Goal: Information Seeking & Learning: Check status

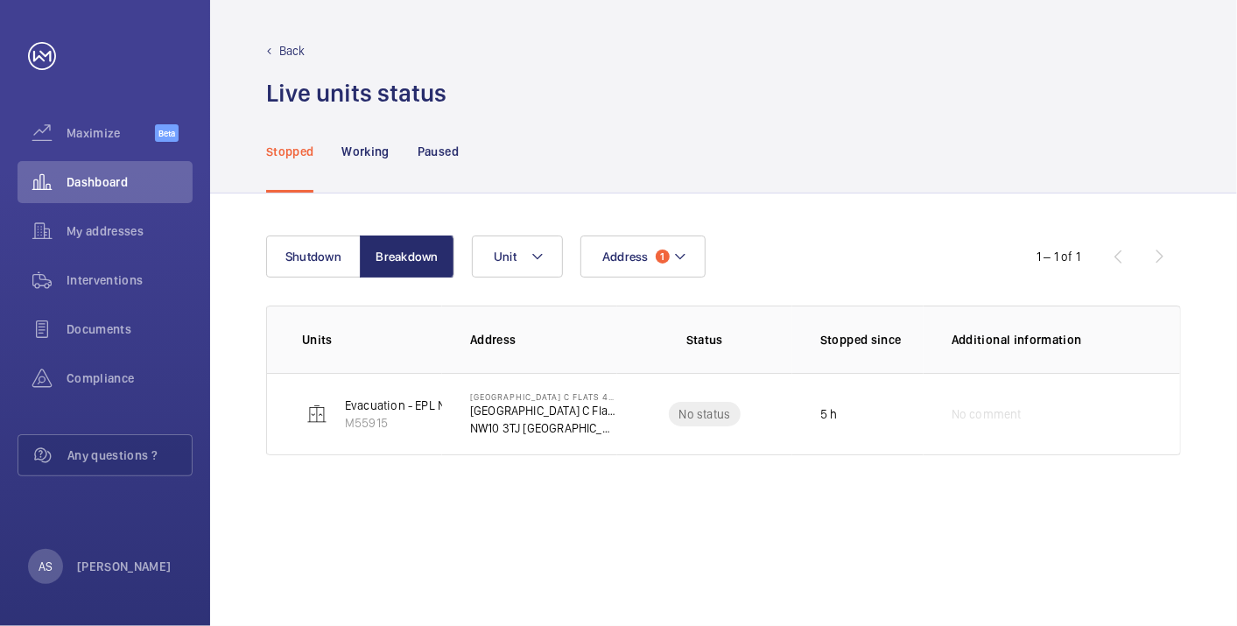
click at [1154, 67] on div "Back Live units status﻿" at bounding box center [723, 75] width 915 height 67
click at [116, 177] on span "Dashboard" at bounding box center [130, 182] width 126 height 18
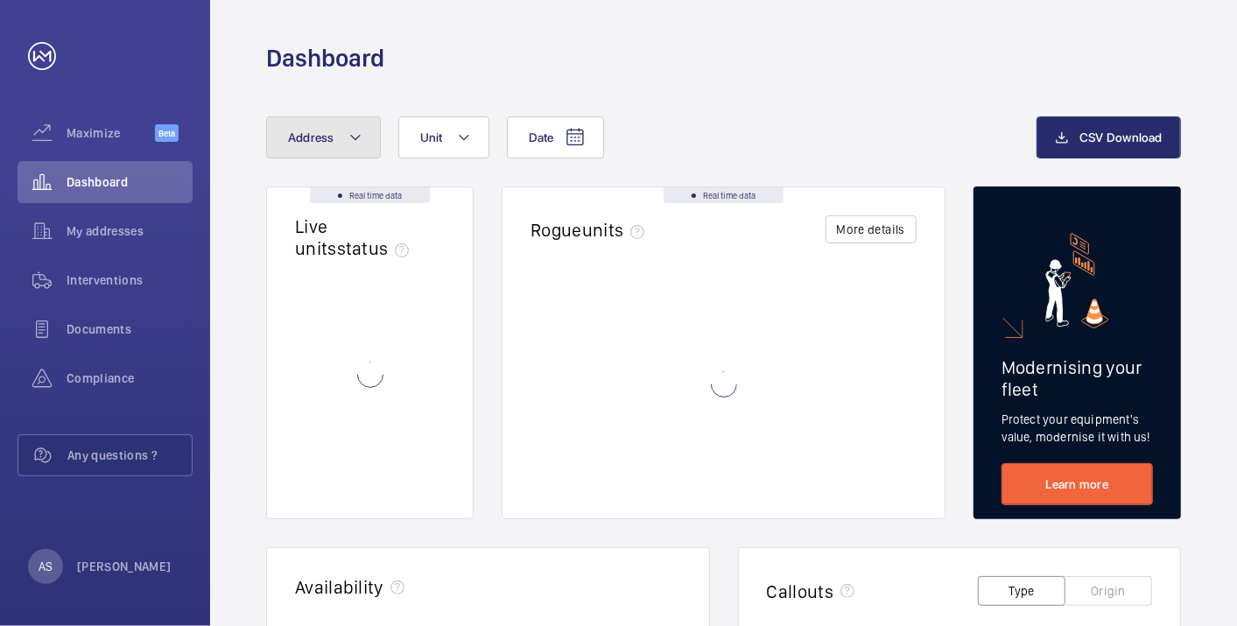
click at [295, 136] on span "Address" at bounding box center [311, 137] width 46 height 14
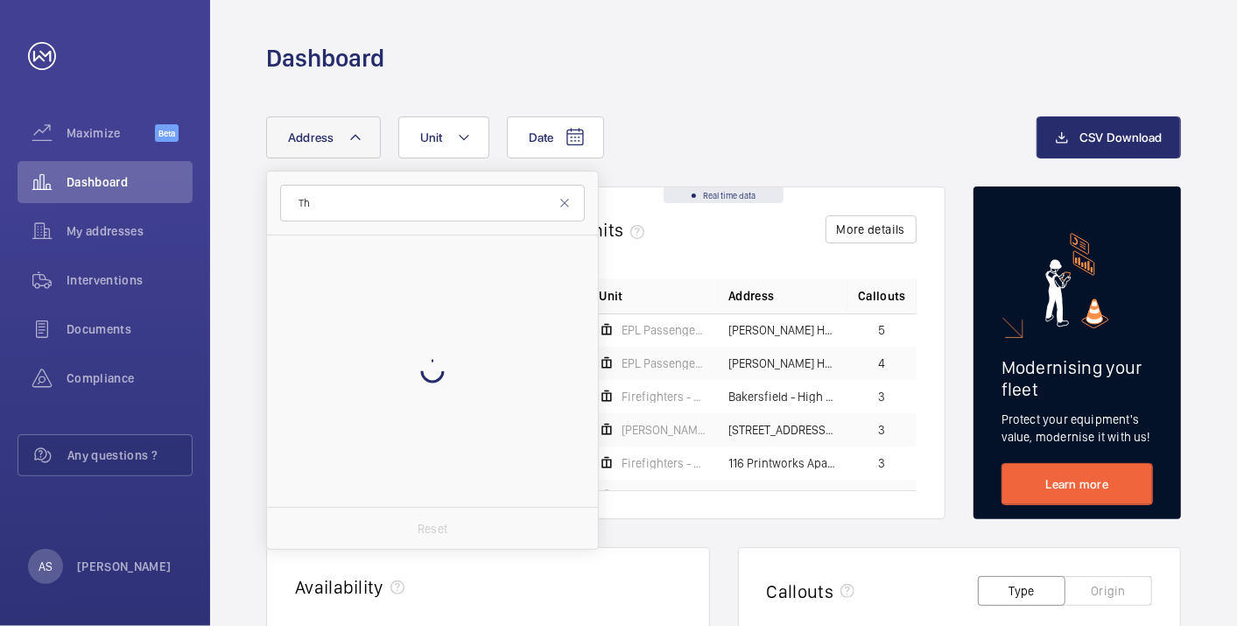
type input "T"
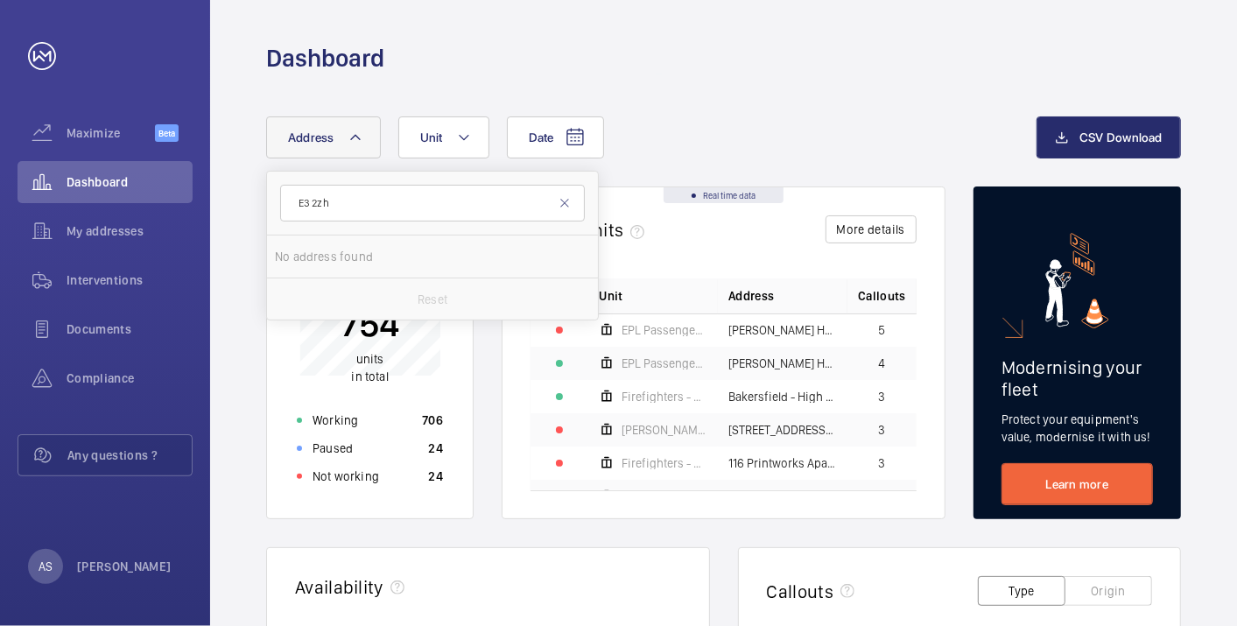
type input "E3 2zh"
click at [342, 205] on input "E3 2zh" at bounding box center [432, 203] width 305 height 37
drag, startPoint x: 357, startPoint y: 214, endPoint x: 193, endPoint y: 200, distance: 165.3
click at [193, 200] on mat-sidenav-content "Maximize Beta Dashboard My addresses Interventions Documents Compliance Any que…" at bounding box center [618, 313] width 1237 height 626
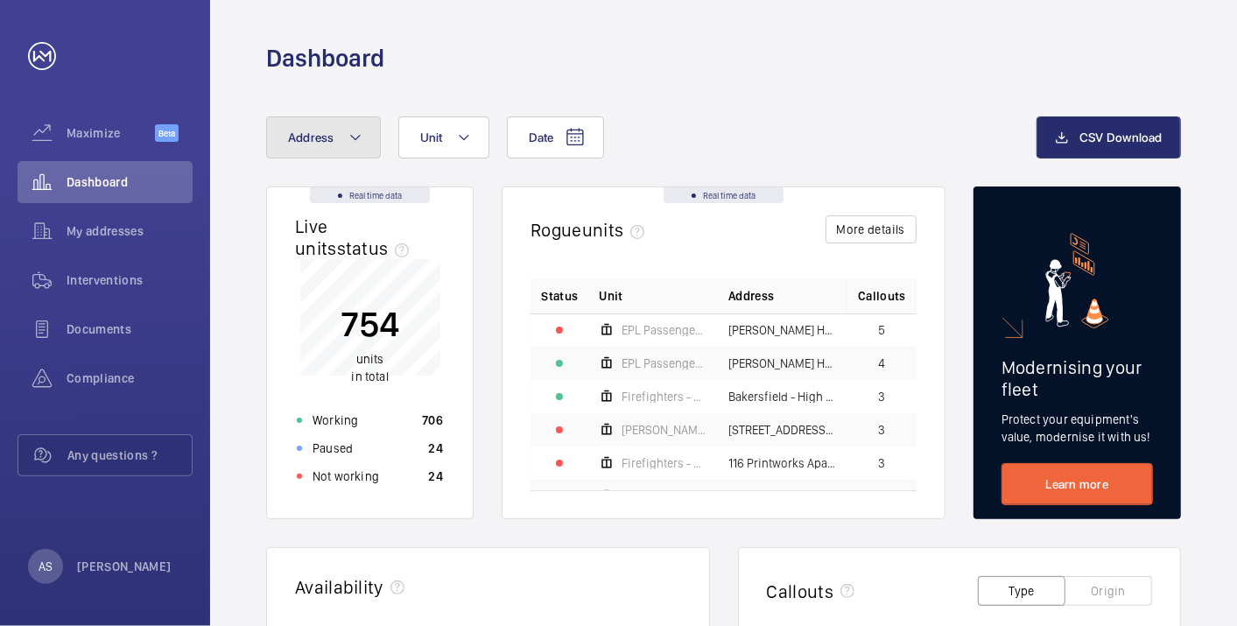
click at [326, 132] on span "Address" at bounding box center [311, 137] width 46 height 14
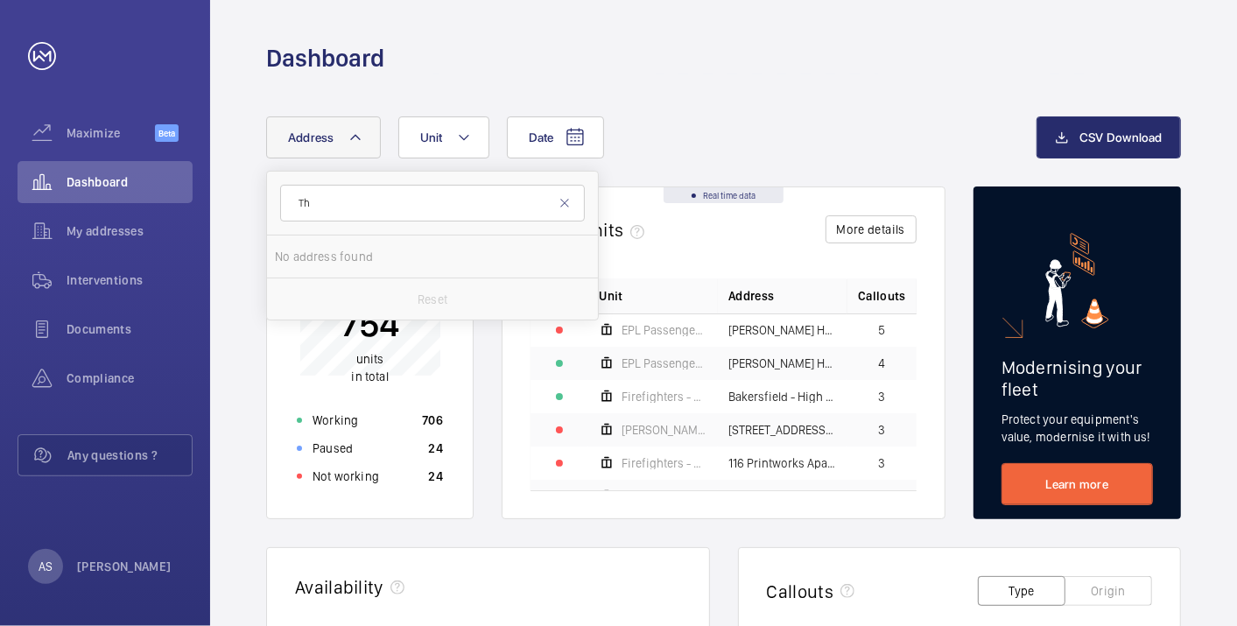
type input "T"
type input "E3 2ZH"
click at [369, 187] on input "E3 2ZH" at bounding box center [432, 203] width 305 height 37
drag, startPoint x: 399, startPoint y: 202, endPoint x: 233, endPoint y: 195, distance: 166.5
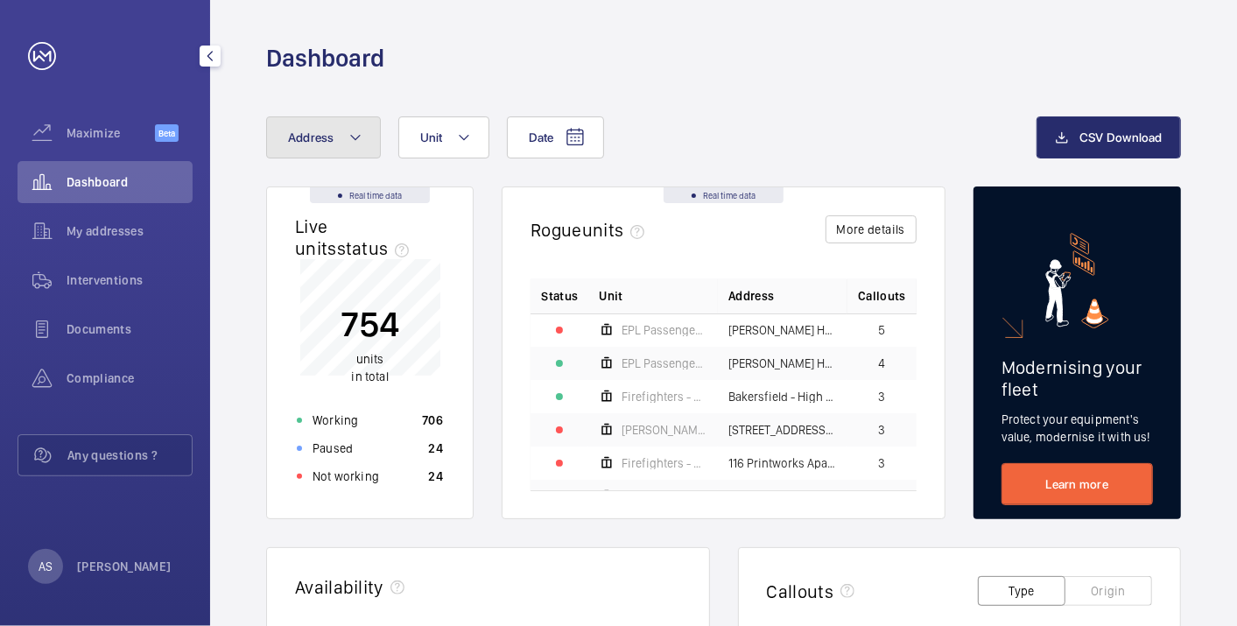
click at [299, 141] on span "Address" at bounding box center [311, 137] width 46 height 14
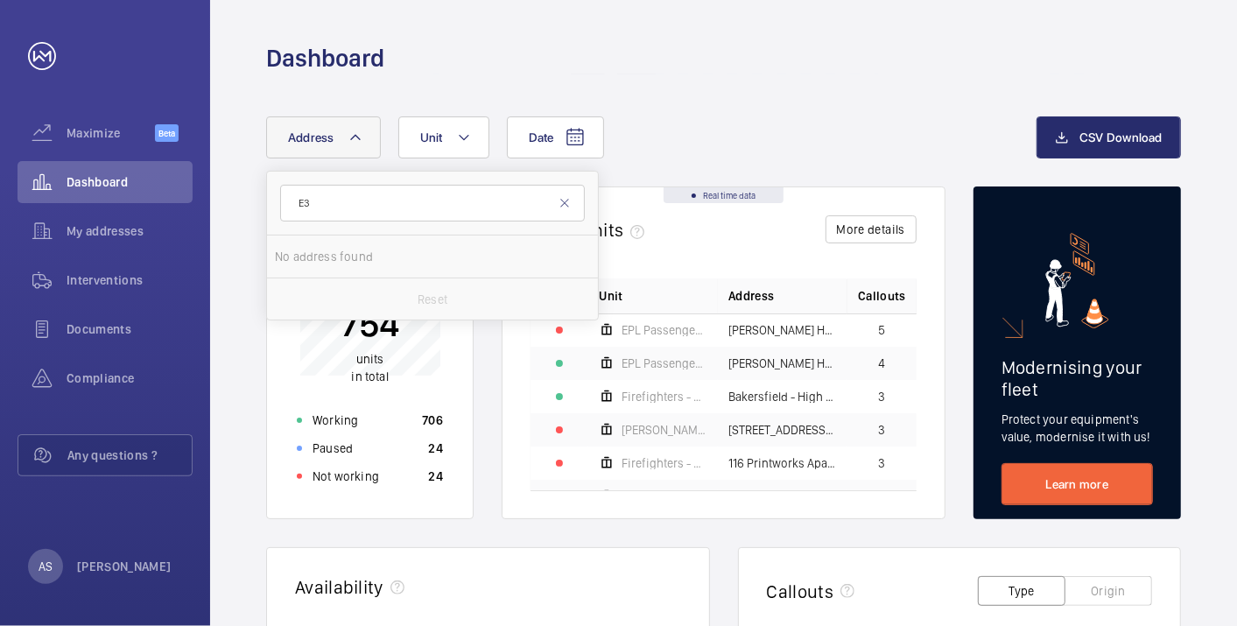
type input "E"
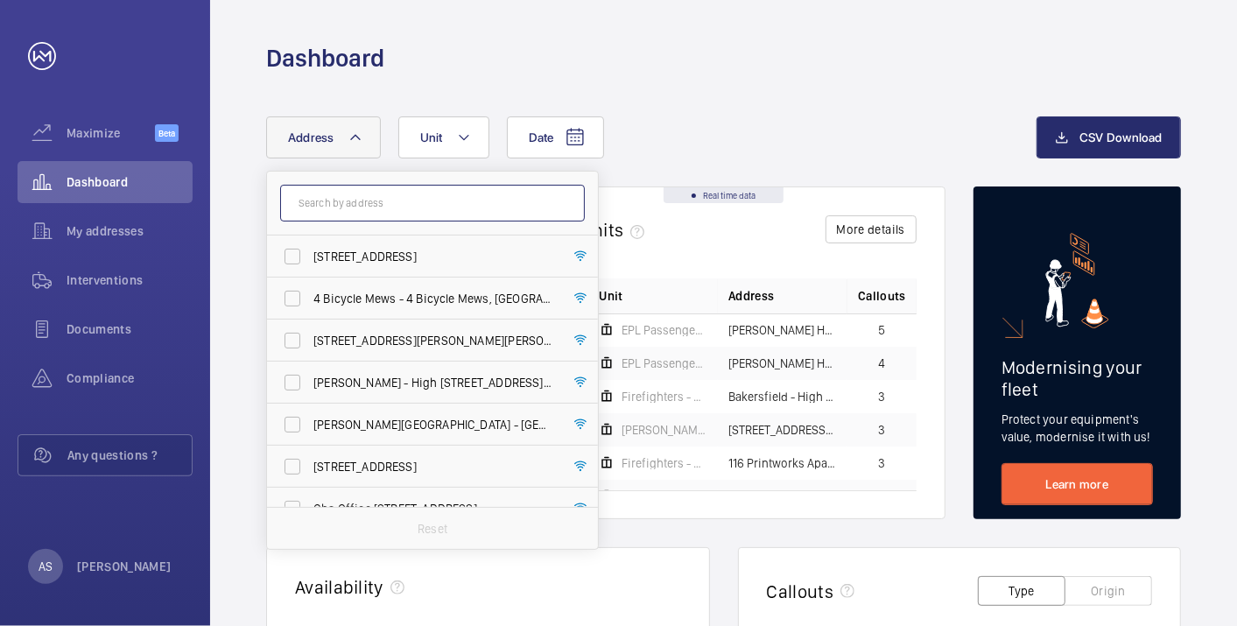
click at [335, 211] on input "text" at bounding box center [432, 203] width 305 height 37
click at [341, 208] on input "text" at bounding box center [432, 203] width 305 height 37
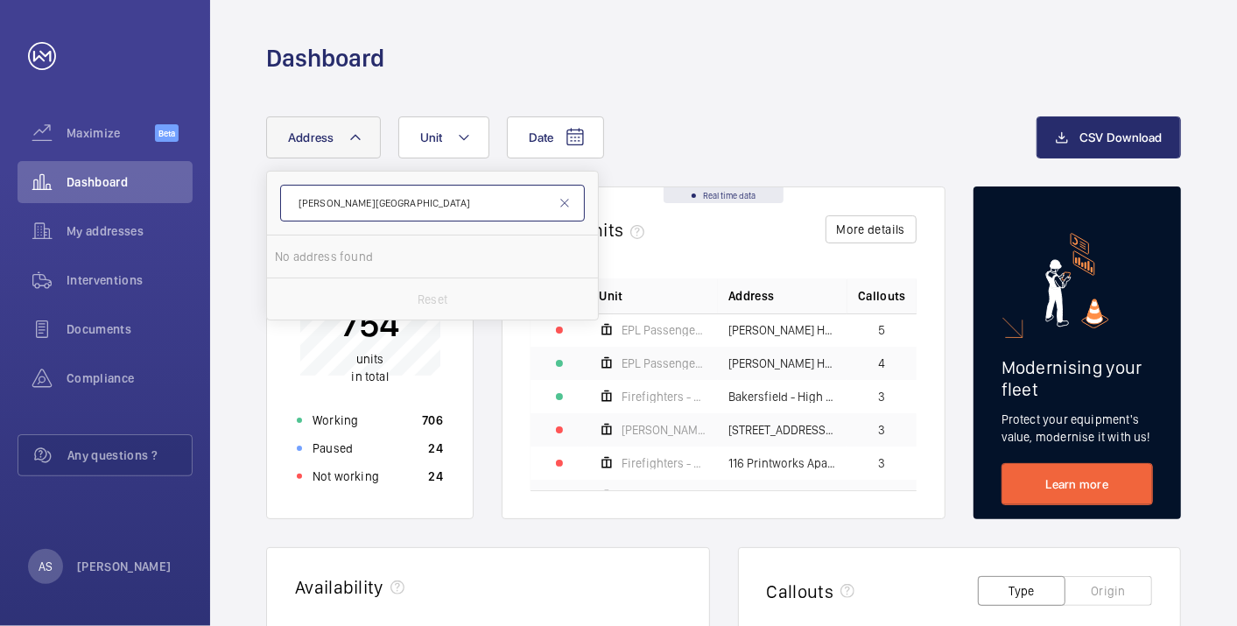
type input "Bryant House"
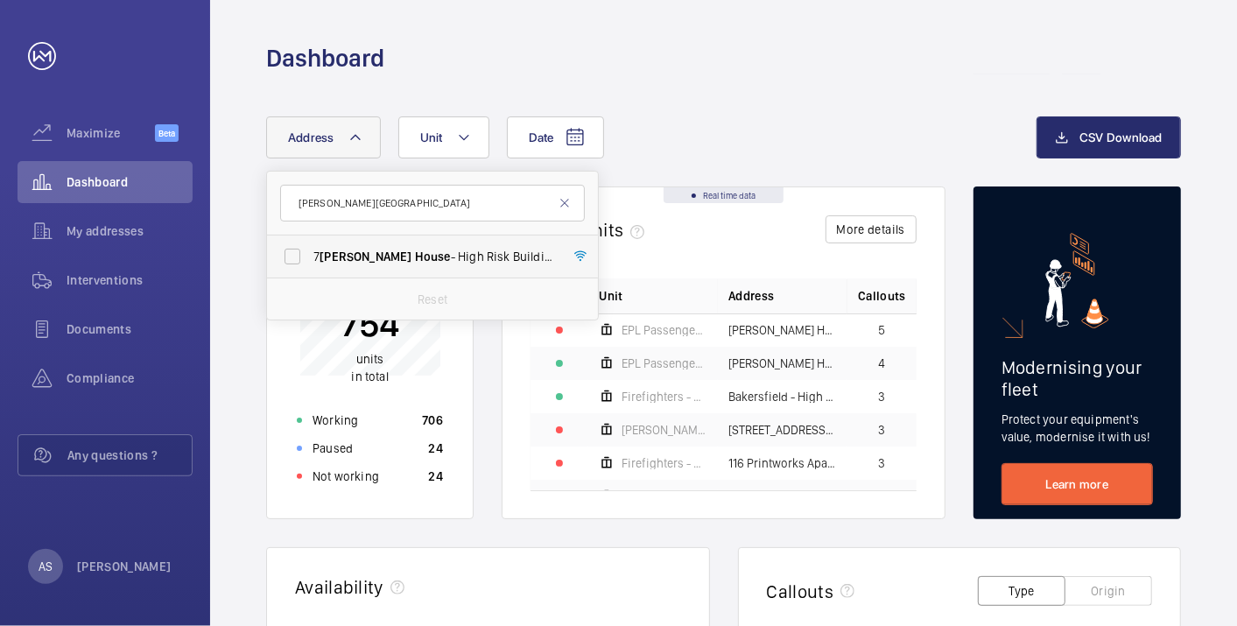
click at [415, 255] on span "House" at bounding box center [433, 257] width 36 height 14
click at [310, 255] on input "7 Bryant House - High Risk Building - 7 Bryant House , LONDON E3 2ZF" at bounding box center [292, 256] width 35 height 35
checkbox input "true"
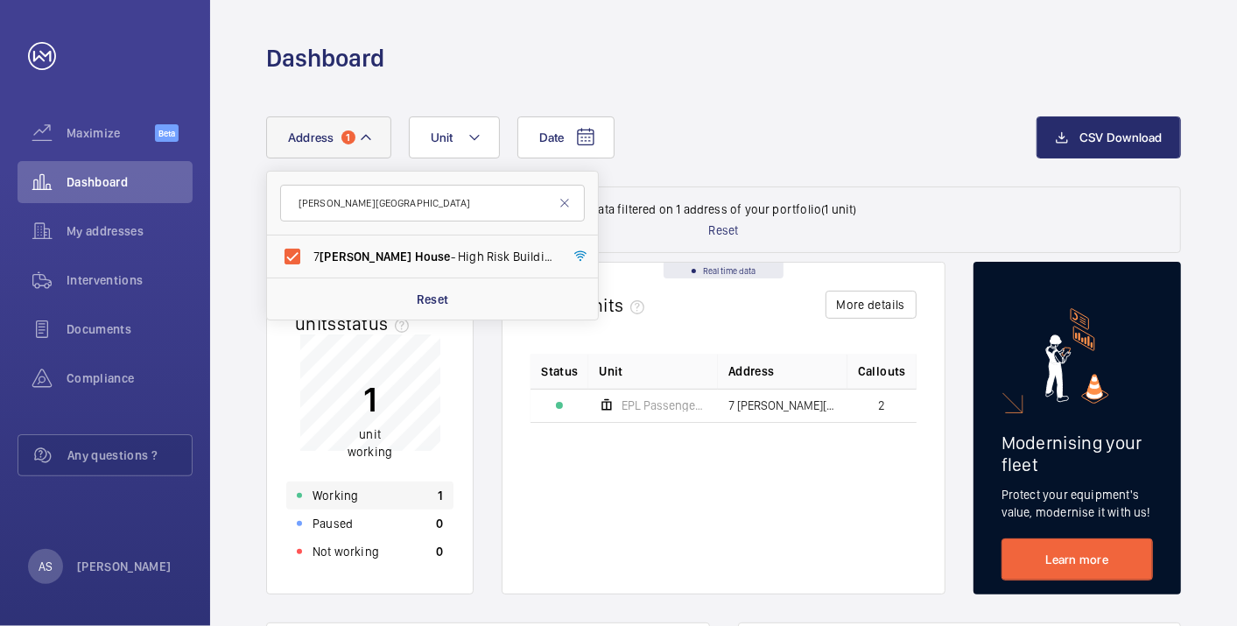
click at [408, 484] on div "Working 1" at bounding box center [369, 496] width 167 height 28
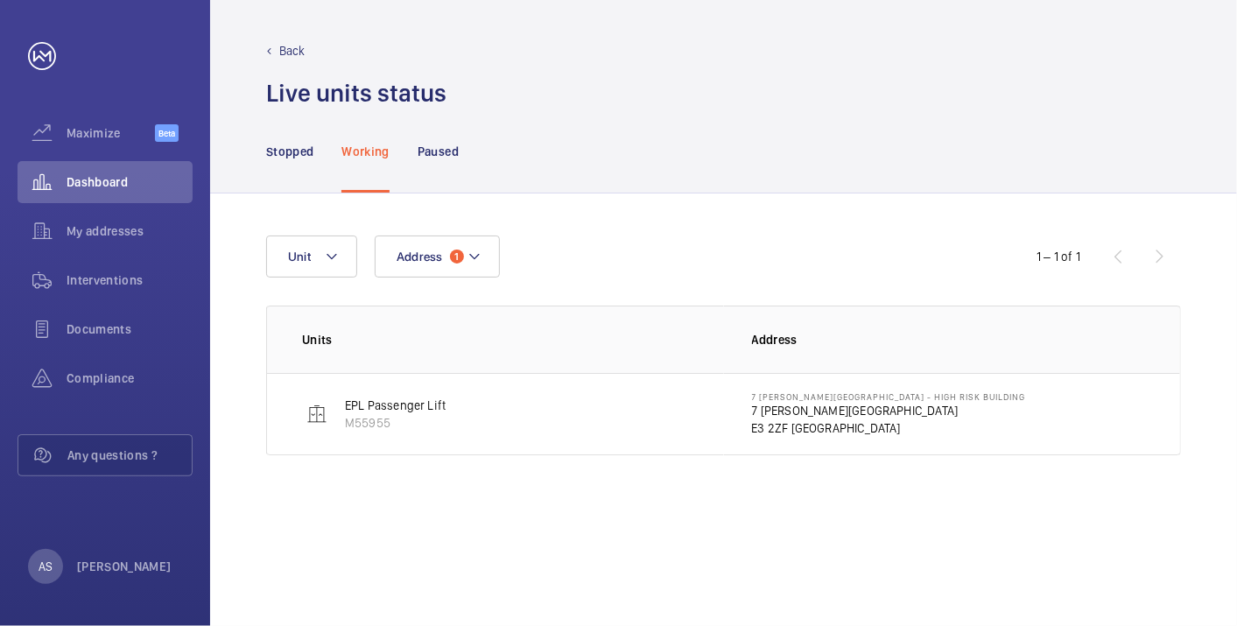
click at [795, 410] on p "7 Bryant House" at bounding box center [889, 411] width 274 height 18
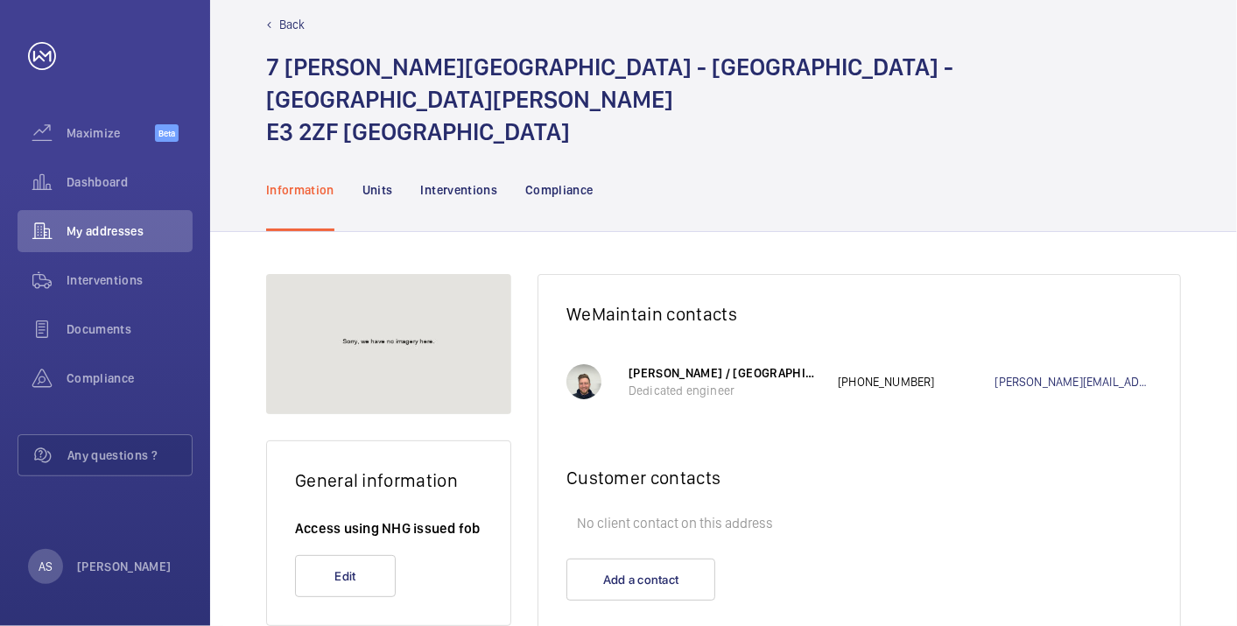
scroll to position [39, 0]
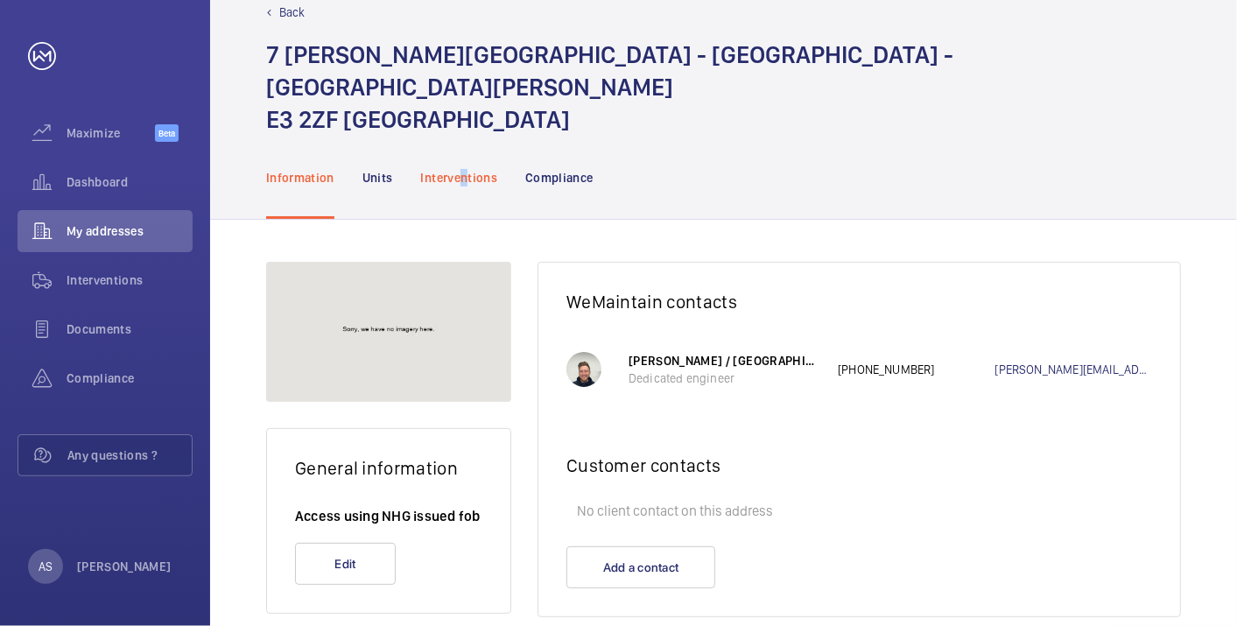
click at [462, 169] on p "Interventions" at bounding box center [459, 178] width 77 height 18
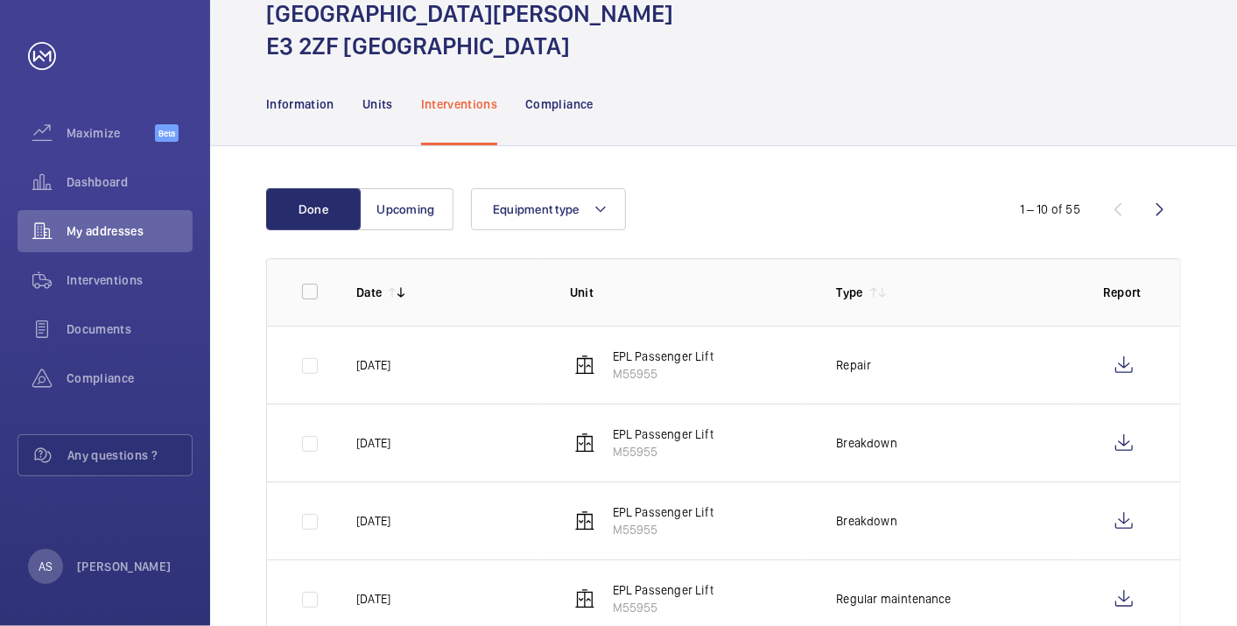
scroll to position [233, 0]
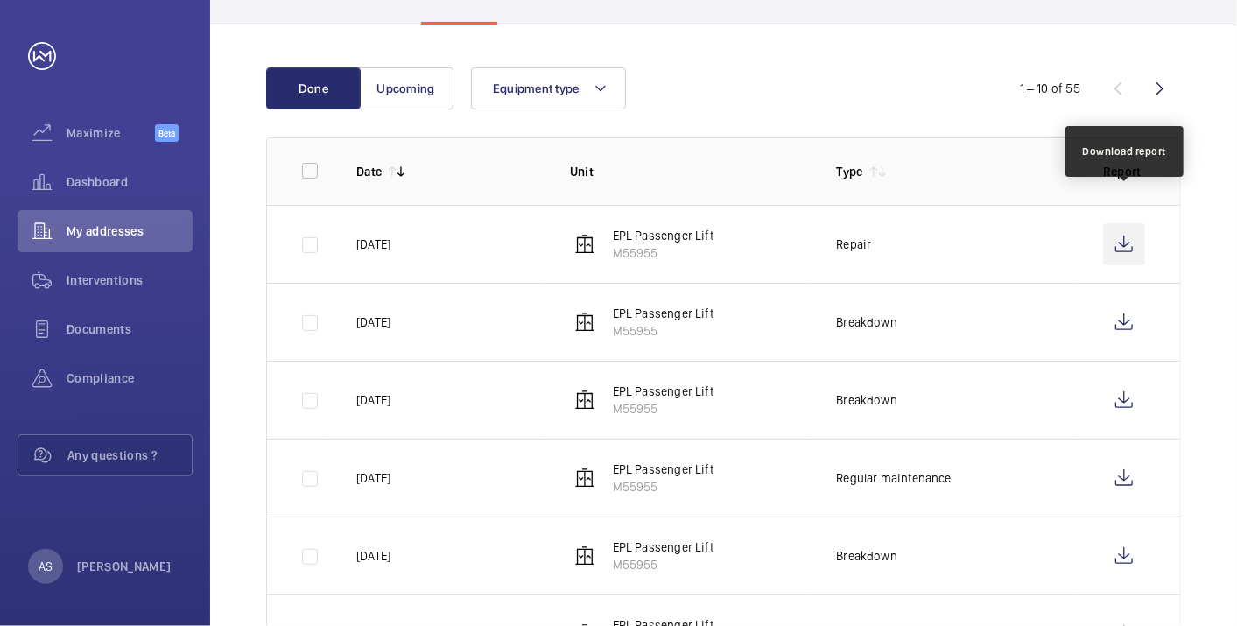
click at [1127, 223] on wm-front-icon-button at bounding box center [1124, 244] width 42 height 42
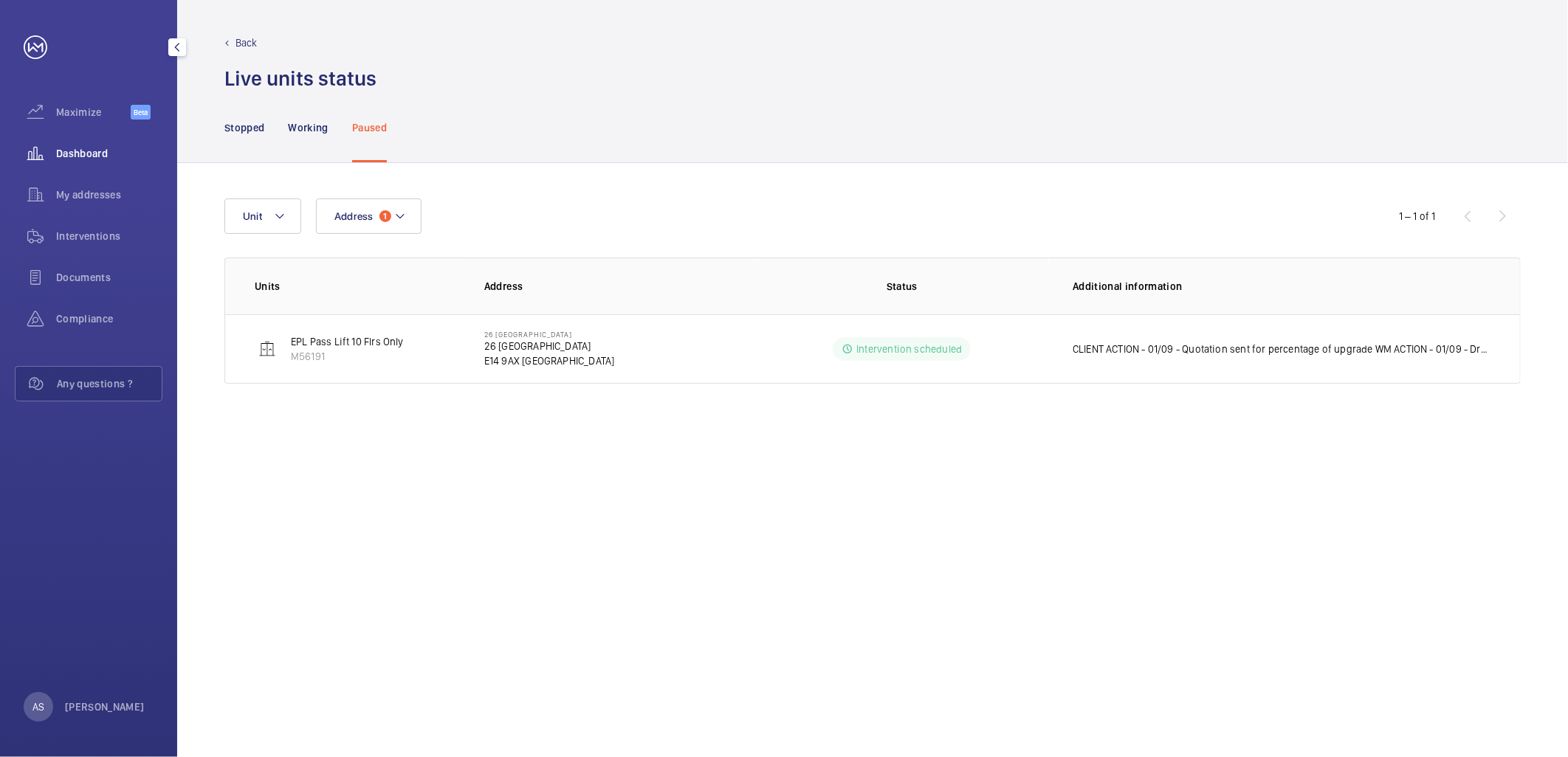
click at [121, 151] on span "Dashboard" at bounding box center [110, 153] width 106 height 15
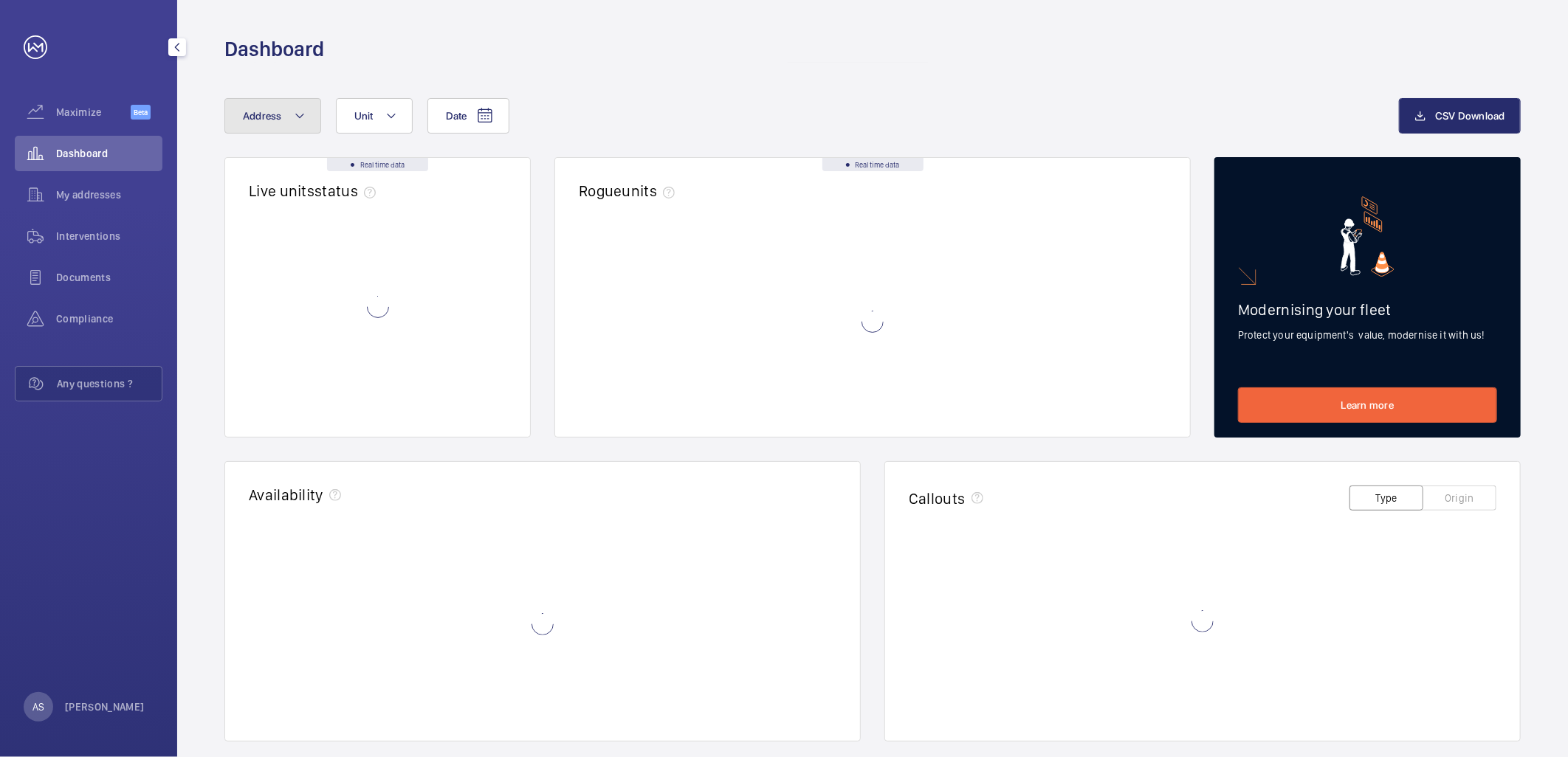
click at [266, 126] on button "Address" at bounding box center [272, 115] width 97 height 35
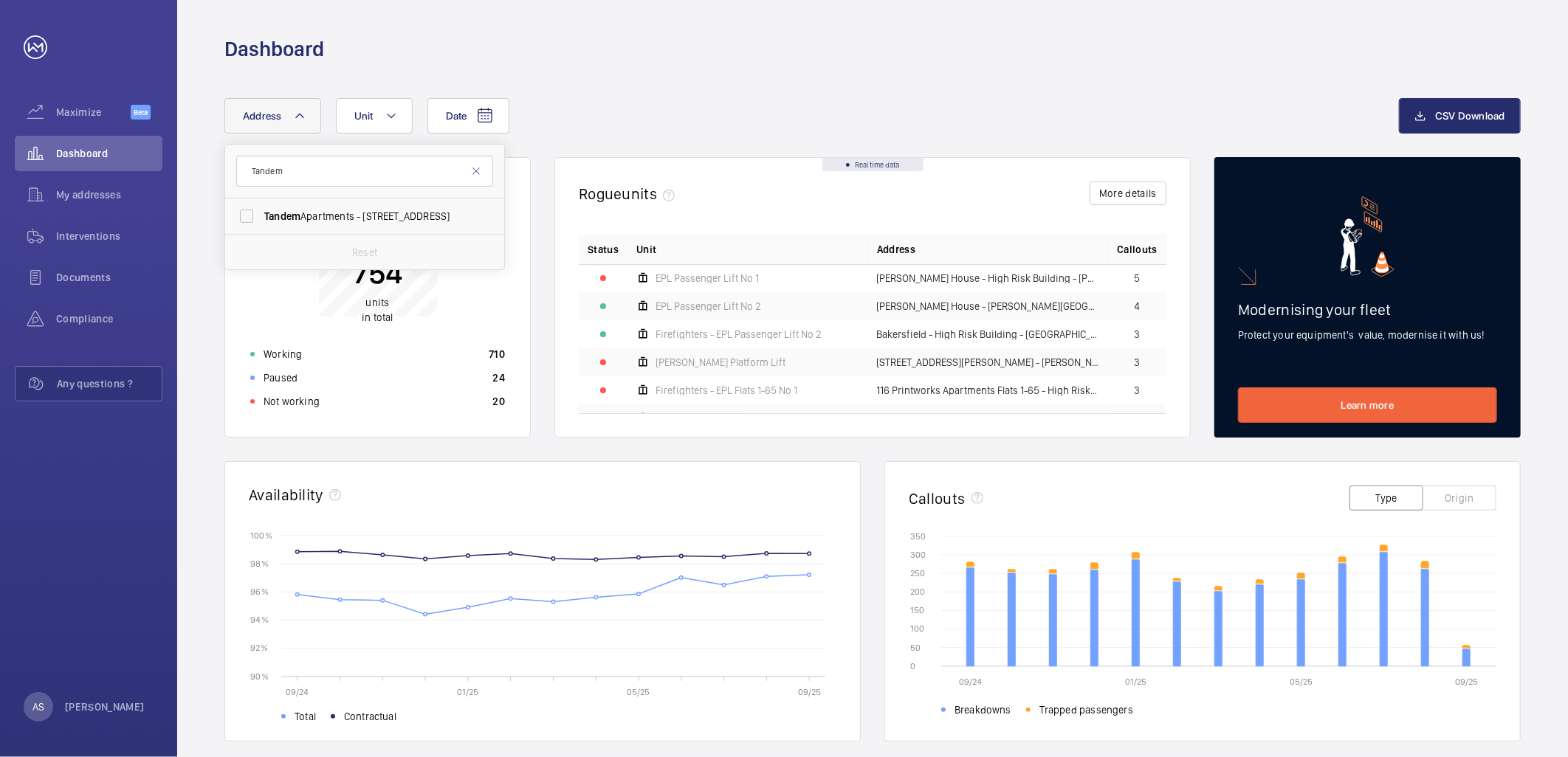
type input "Tandem"
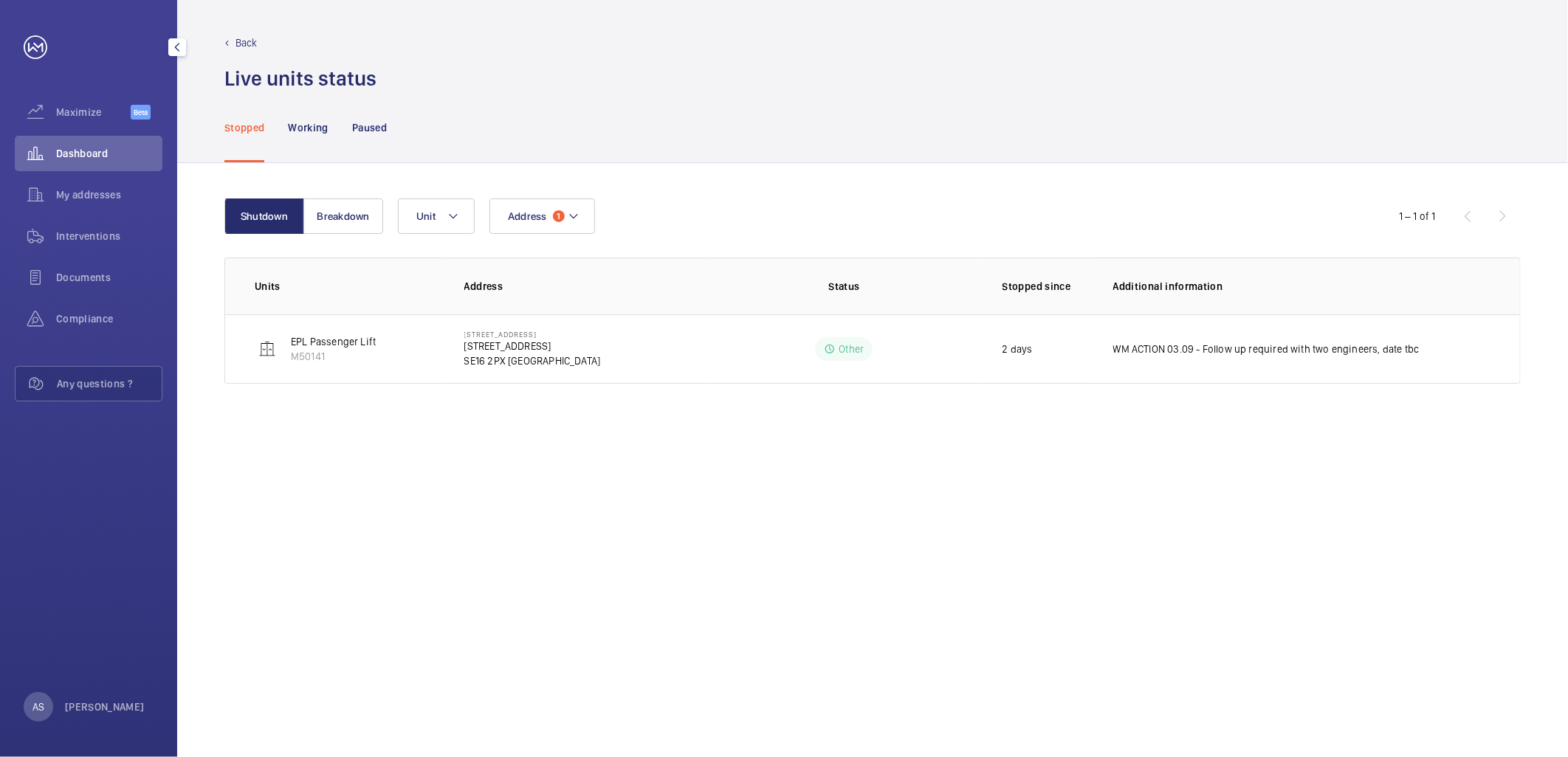
drag, startPoint x: 98, startPoint y: 158, endPoint x: 170, endPoint y: 149, distance: 72.6
click at [98, 158] on span "Dashboard" at bounding box center [110, 153] width 106 height 15
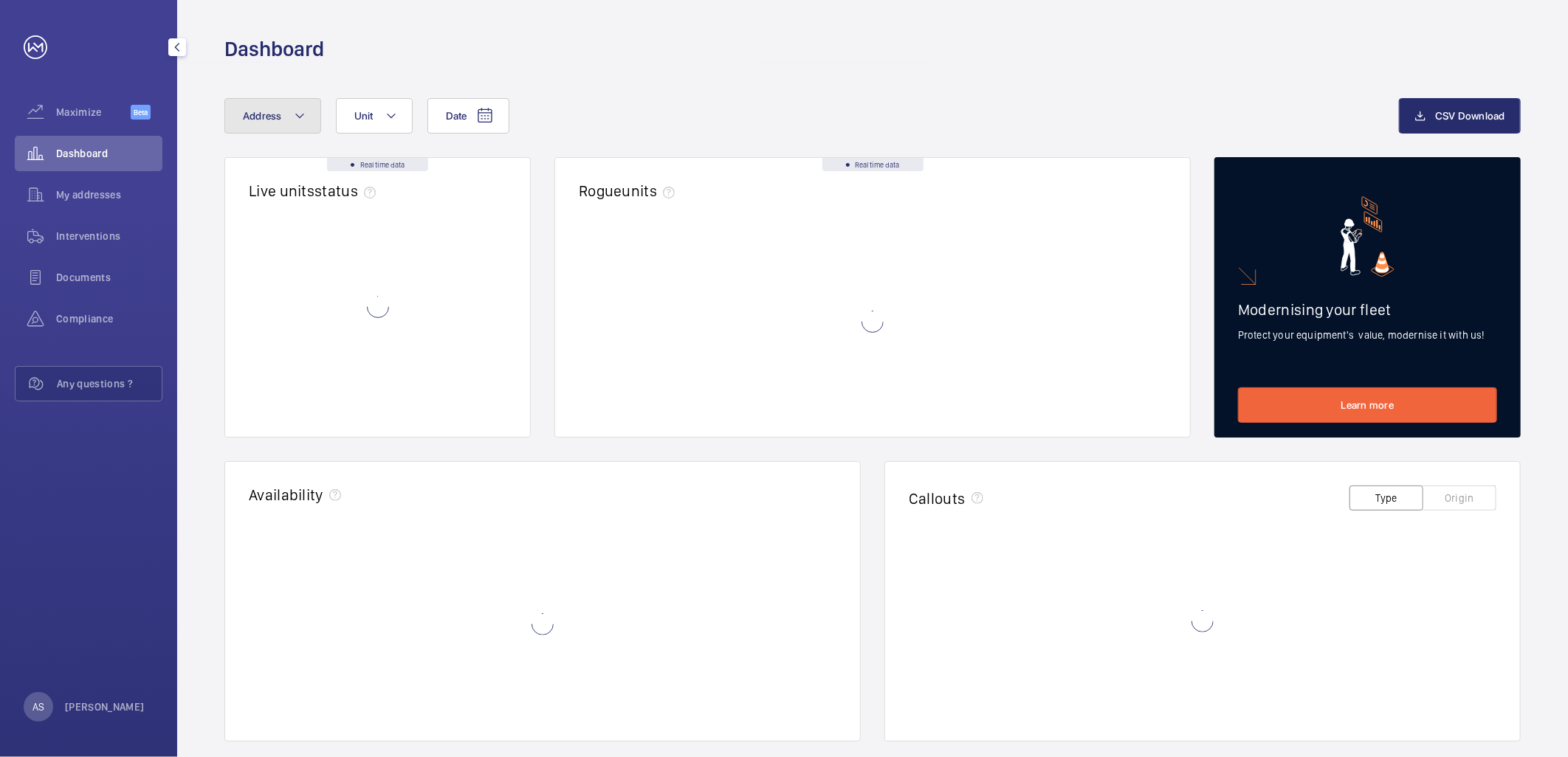
drag, startPoint x: 272, startPoint y: 123, endPoint x: 279, endPoint y: 136, distance: 14.8
click at [272, 124] on button "Address" at bounding box center [272, 115] width 97 height 35
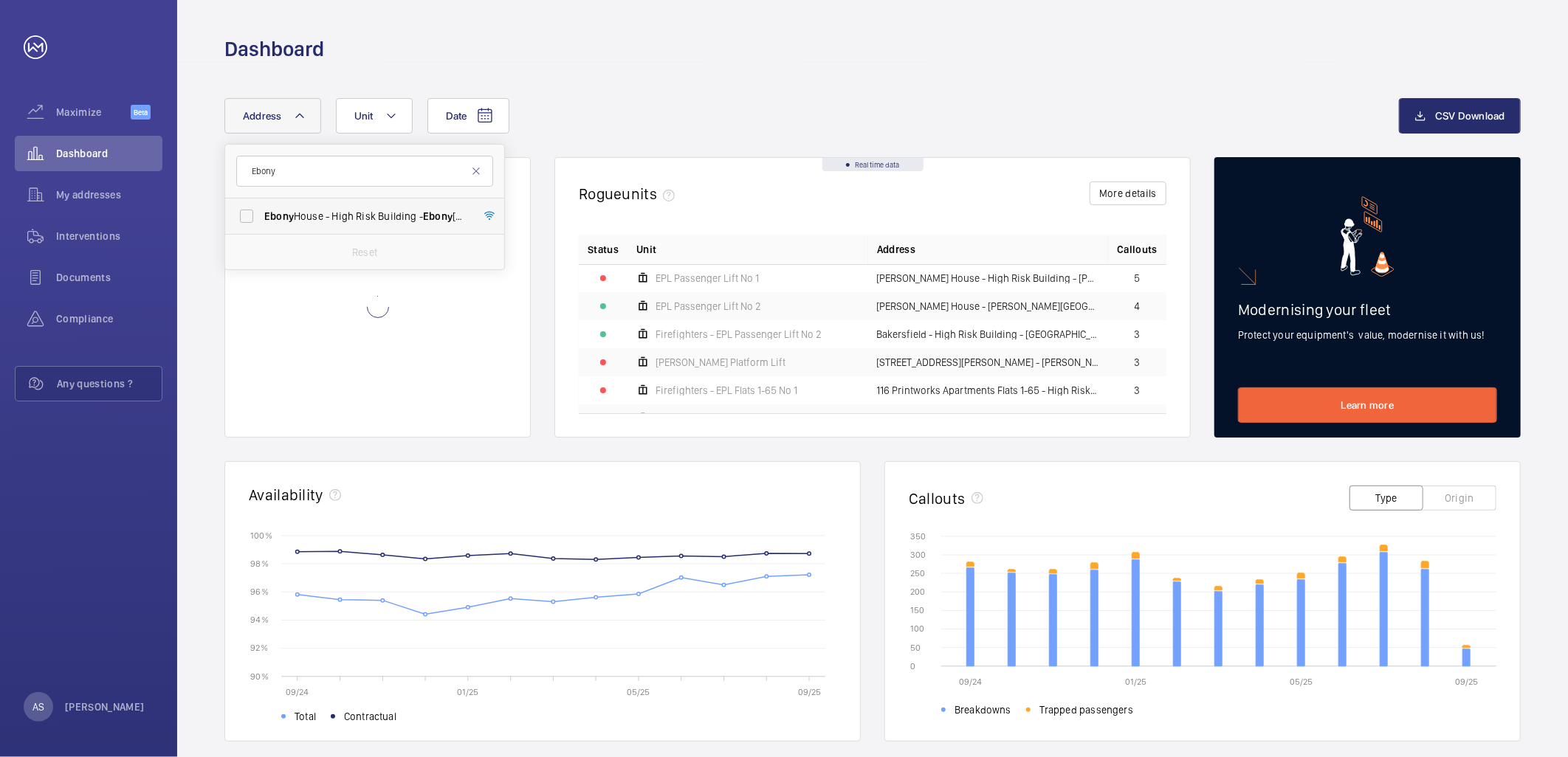
type input "Ebony"
click at [288, 216] on span "Ebony" at bounding box center [278, 217] width 30 height 12
click at [261, 216] on input "Ebony House - High Risk Building - Ebony House, LONDON NW3 6ES" at bounding box center [246, 216] width 30 height 30
checkbox input "true"
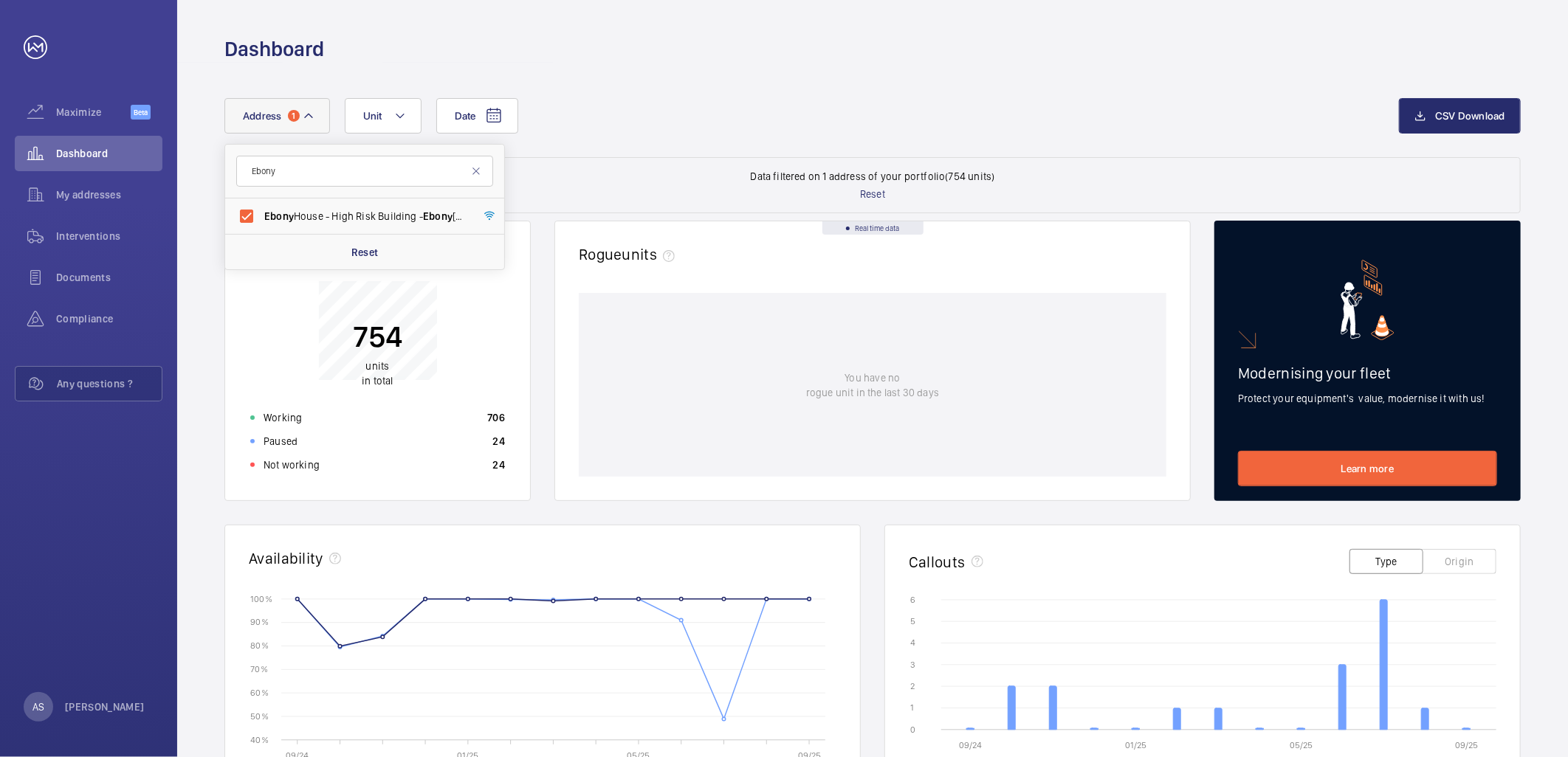
drag, startPoint x: 655, startPoint y: 5, endPoint x: 663, endPoint y: 9, distance: 8.9
click at [663, 9] on div "Dashboard" at bounding box center [872, 31] width 1391 height 62
